Goal: Transaction & Acquisition: Download file/media

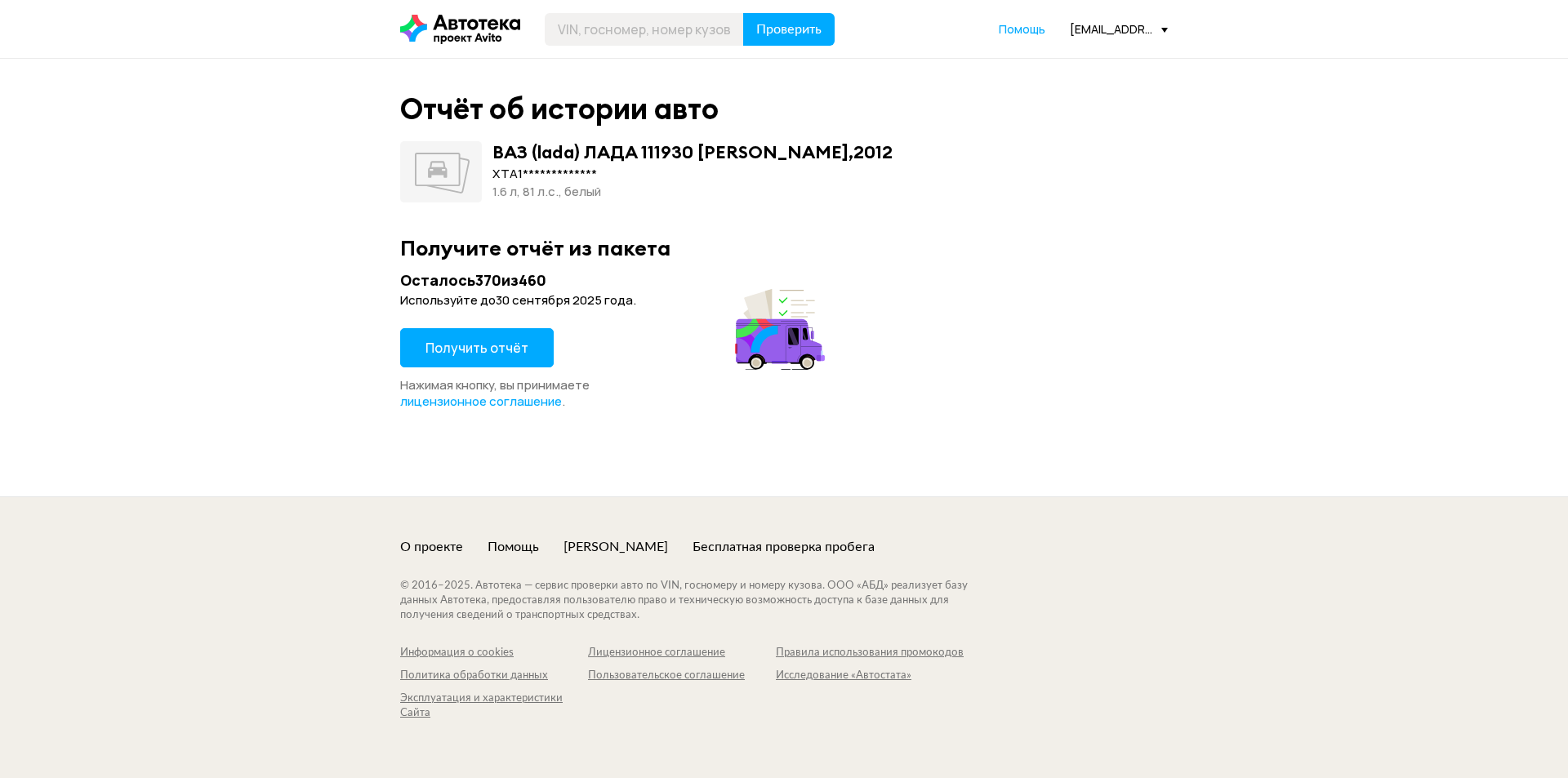
click at [502, 356] on span "Получить отчёт" at bounding box center [477, 348] width 103 height 18
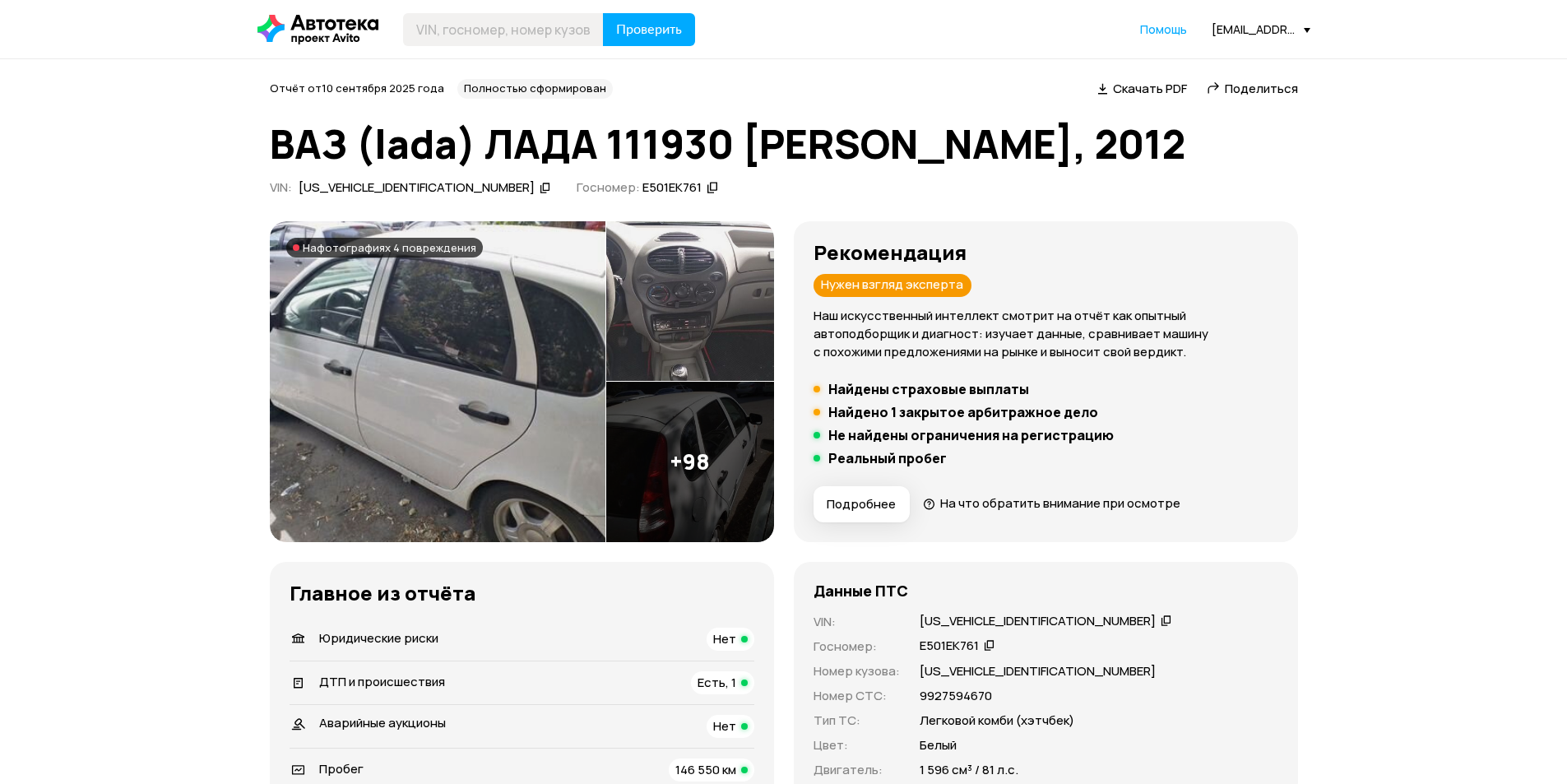
click at [1146, 86] on span "Скачать PDF" at bounding box center [1150, 88] width 74 height 18
